Goal: Information Seeking & Learning: Check status

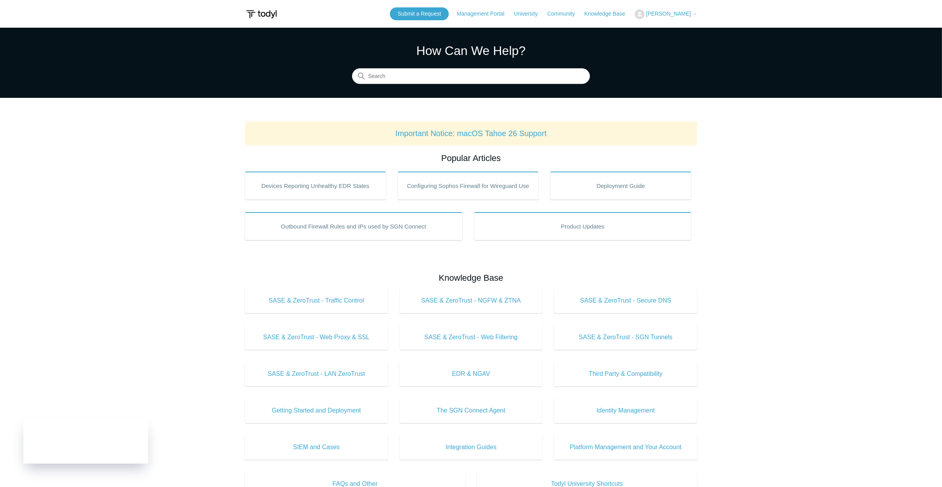
click at [669, 16] on span "[PERSON_NAME]" at bounding box center [668, 14] width 45 height 6
click at [668, 31] on link "My Support Requests" at bounding box center [673, 31] width 76 height 14
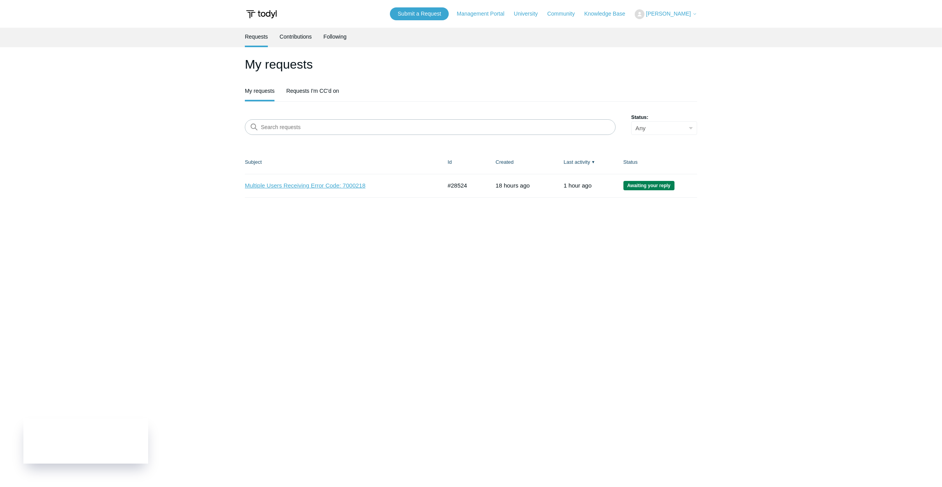
click at [288, 181] on link "Multiple Users Receiving Error Code: 7000218" at bounding box center [337, 185] width 185 height 9
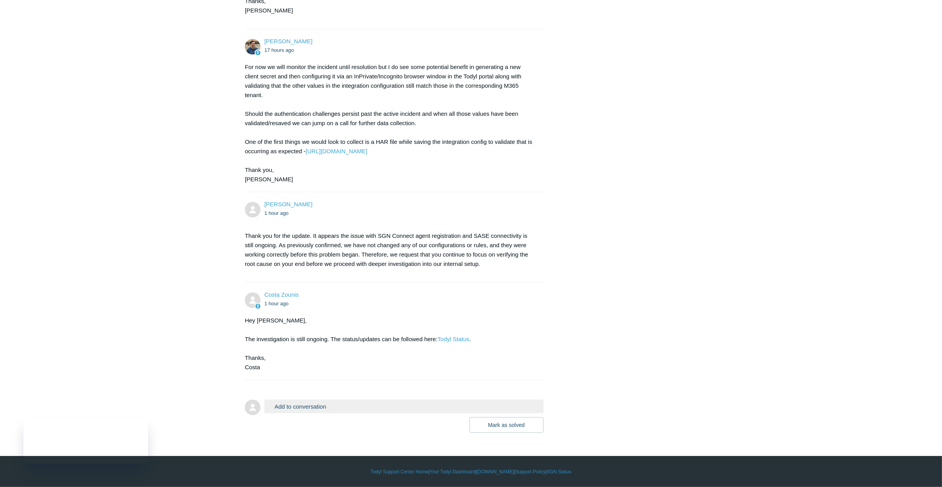
scroll to position [867, 0]
